Goal: Task Accomplishment & Management: Complete application form

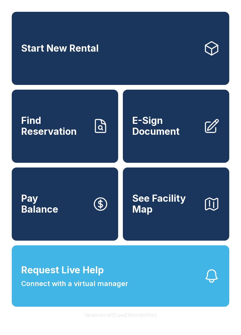
scroll to position [13, 0]
click at [125, 269] on span "Request Live Help Connect with a virtual manager" at bounding box center [74, 276] width 107 height 26
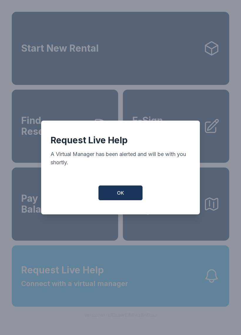
click at [131, 192] on button "OK" at bounding box center [121, 192] width 44 height 15
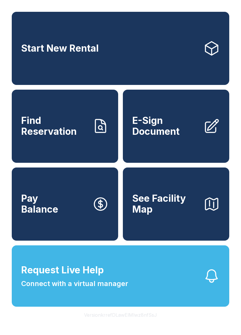
click at [173, 256] on button "Request Live Help Connect with a virtual manager" at bounding box center [121, 275] width 218 height 61
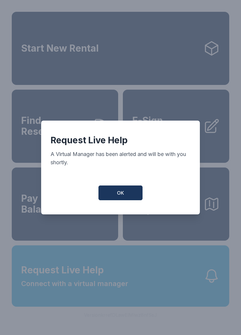
click at [135, 193] on button "OK" at bounding box center [121, 192] width 44 height 15
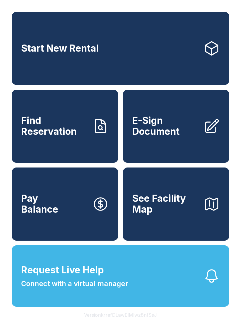
click at [175, 115] on span "E-Sign Document" at bounding box center [166, 125] width 67 height 21
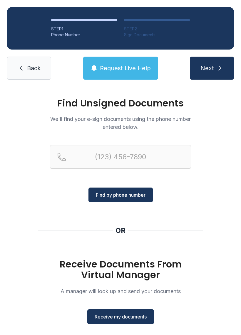
click at [117, 314] on span "Receive my documents" at bounding box center [121, 316] width 52 height 7
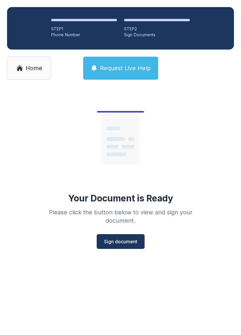
click at [120, 238] on span "Sign document" at bounding box center [120, 241] width 33 height 7
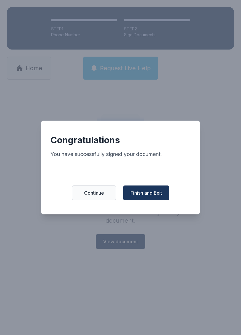
click at [146, 193] on span "Finish and Exit" at bounding box center [147, 192] width 32 height 7
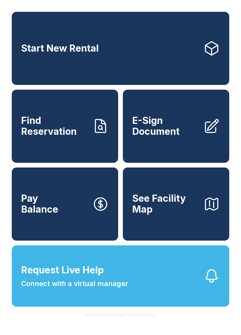
click at [175, 128] on span "E-Sign Document" at bounding box center [166, 125] width 67 height 21
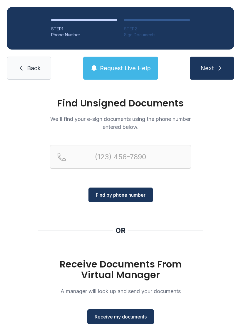
click at [126, 317] on span "Receive my documents" at bounding box center [121, 316] width 52 height 7
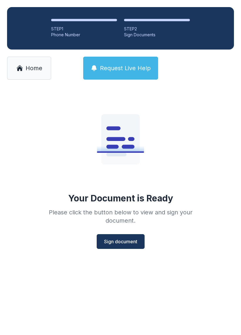
click at [122, 239] on span "Sign document" at bounding box center [120, 241] width 33 height 7
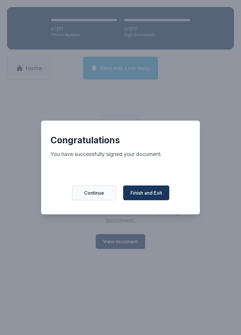
click at [159, 195] on span "Finish and Exit" at bounding box center [147, 192] width 32 height 7
